Goal: Task Accomplishment & Management: Use online tool/utility

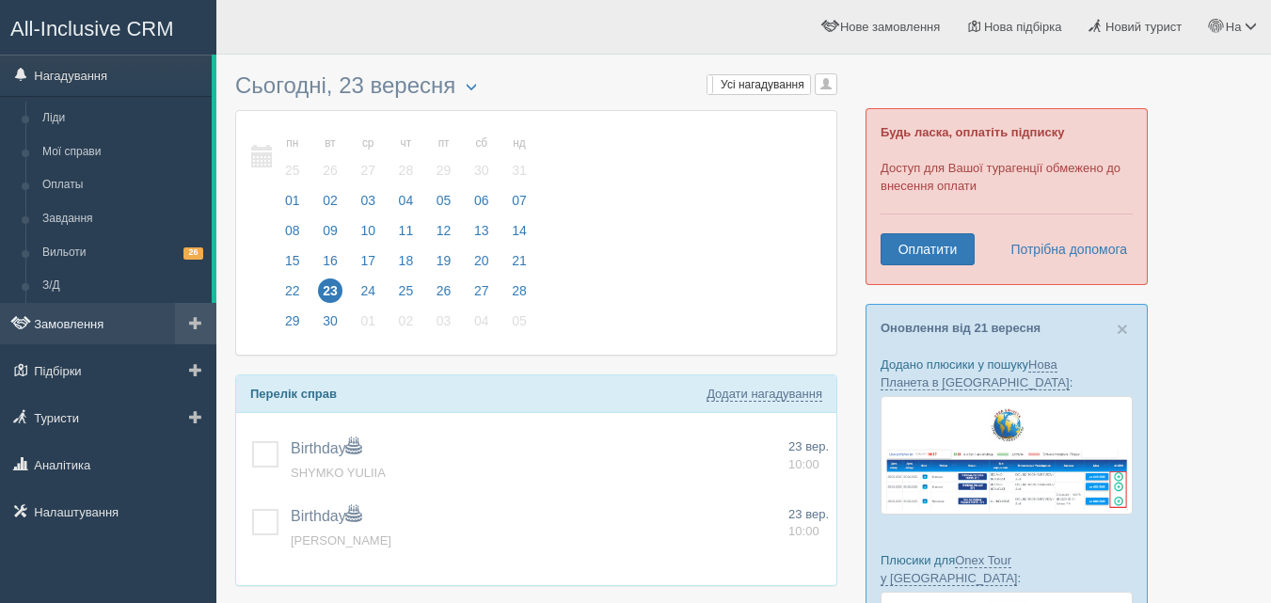
click at [99, 338] on link "Замовлення" at bounding box center [108, 323] width 216 height 41
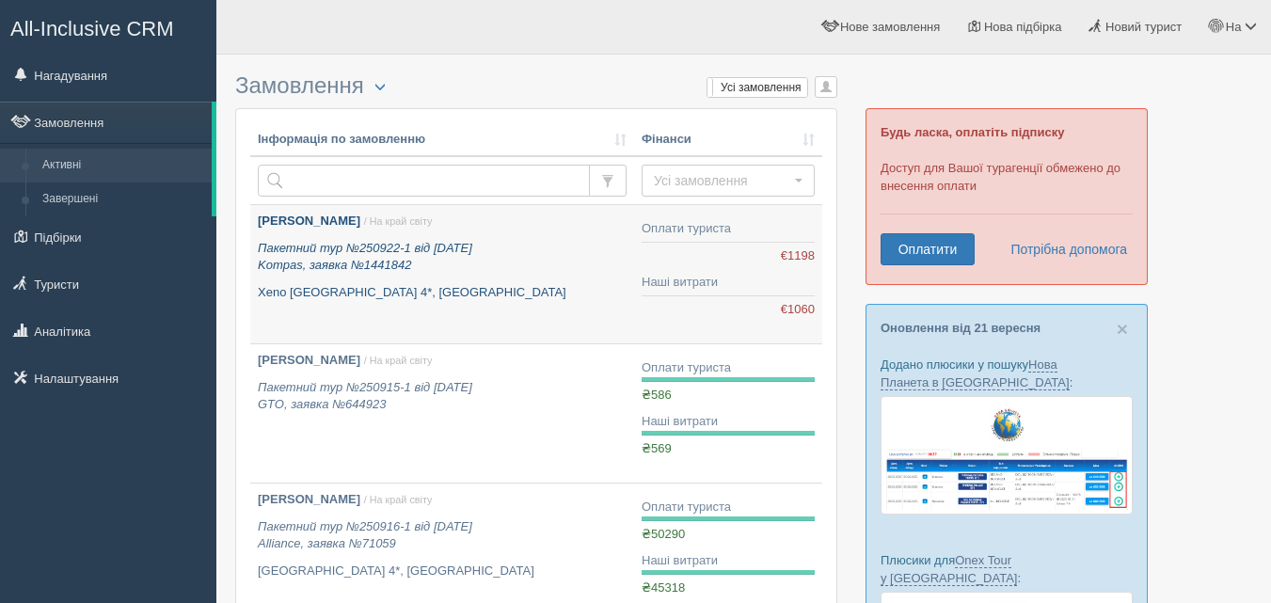
click at [539, 286] on p "Xeno Eftalia Resort 4*, Туреччина" at bounding box center [442, 293] width 369 height 18
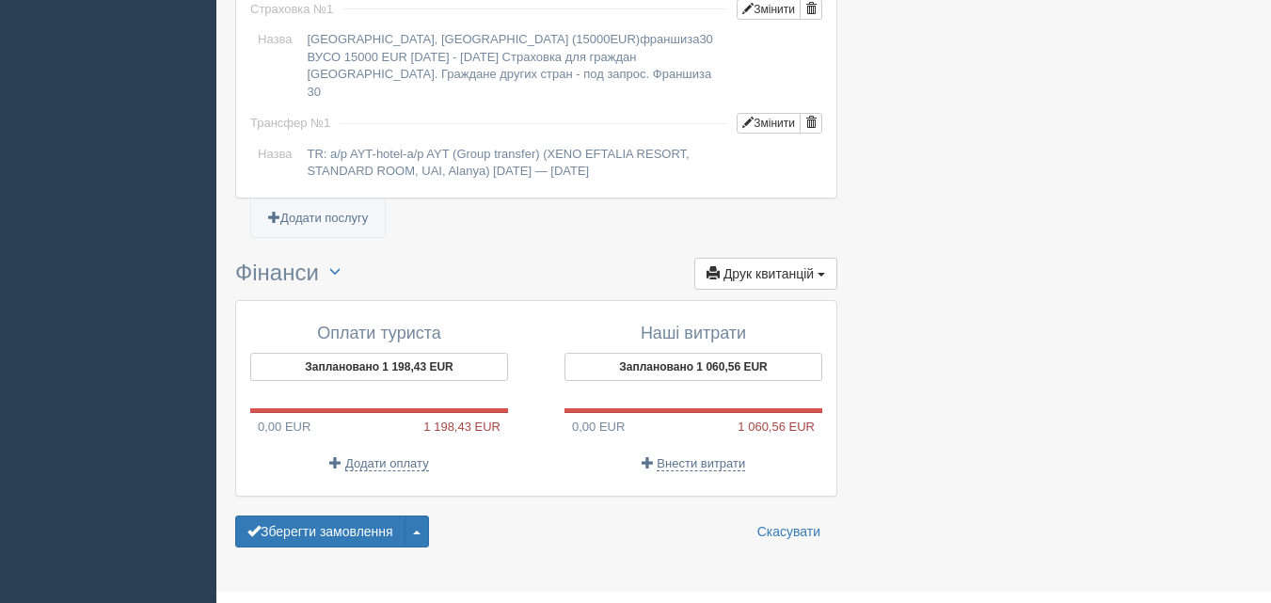
scroll to position [1560, 0]
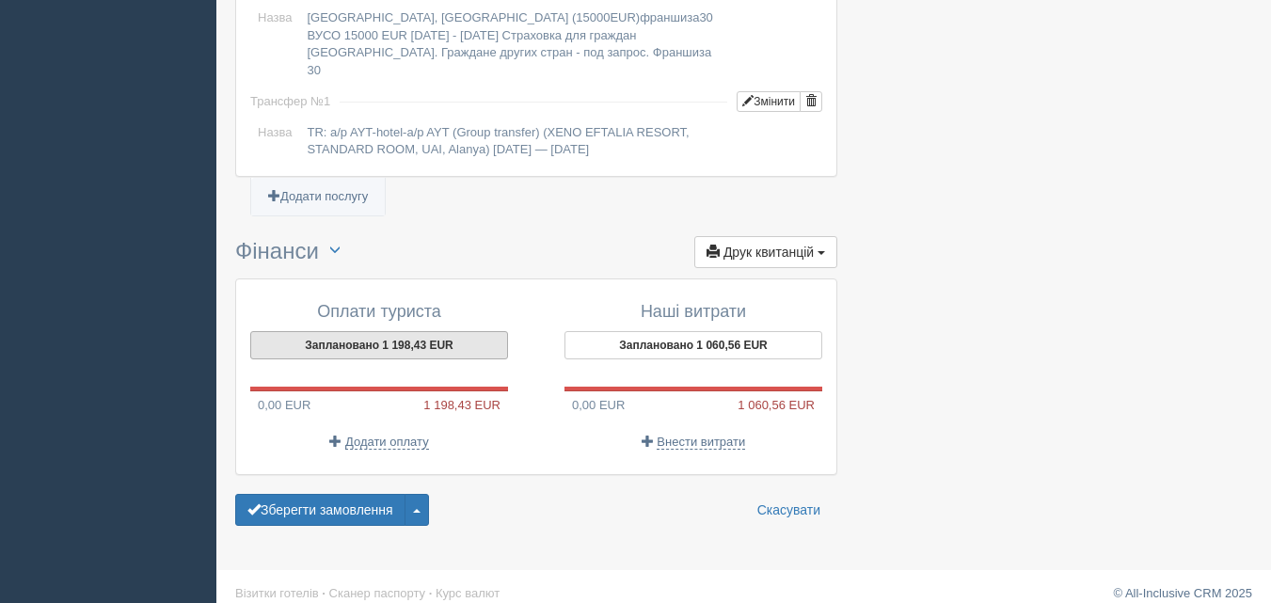
click at [399, 331] on button "Заплановано 1 198,43 EUR" at bounding box center [379, 345] width 258 height 28
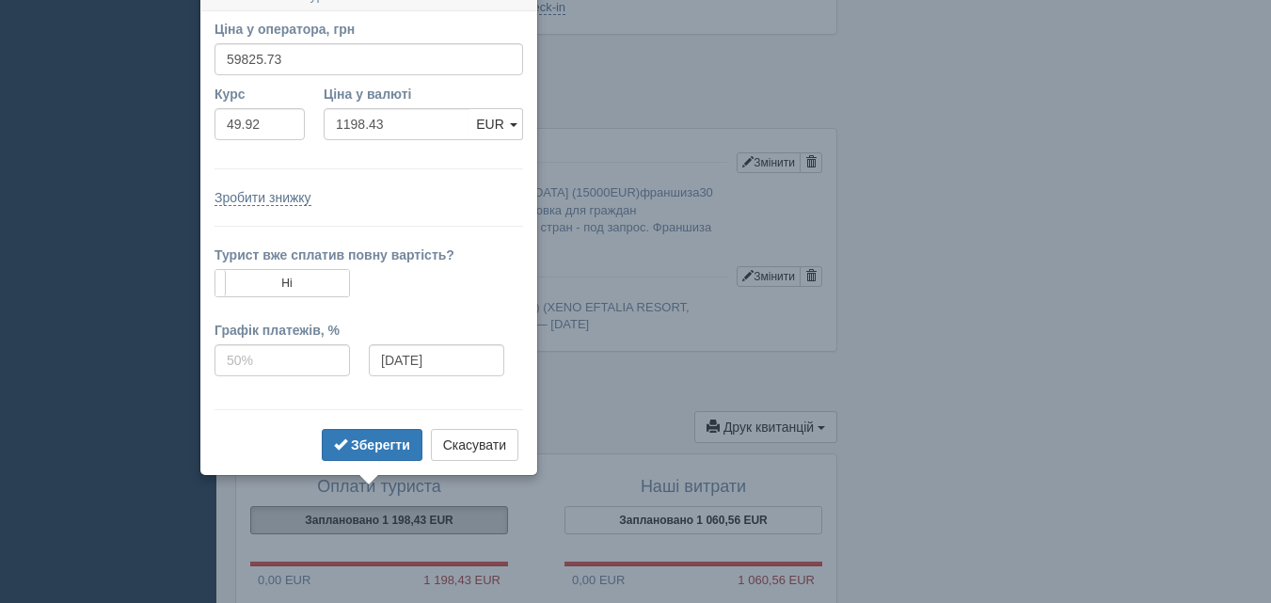
scroll to position [1364, 0]
